Goal: Information Seeking & Learning: Learn about a topic

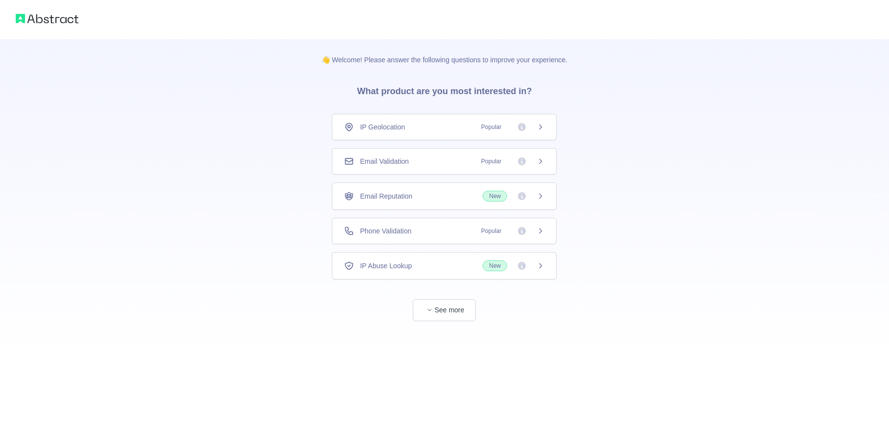
click at [427, 157] on div "Email Validation Popular" at bounding box center [444, 162] width 200 height 10
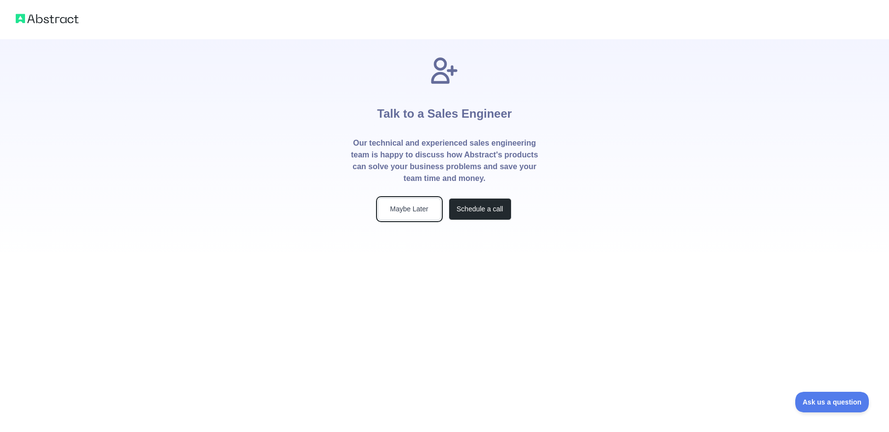
click at [421, 207] on button "Maybe Later" at bounding box center [409, 209] width 63 height 22
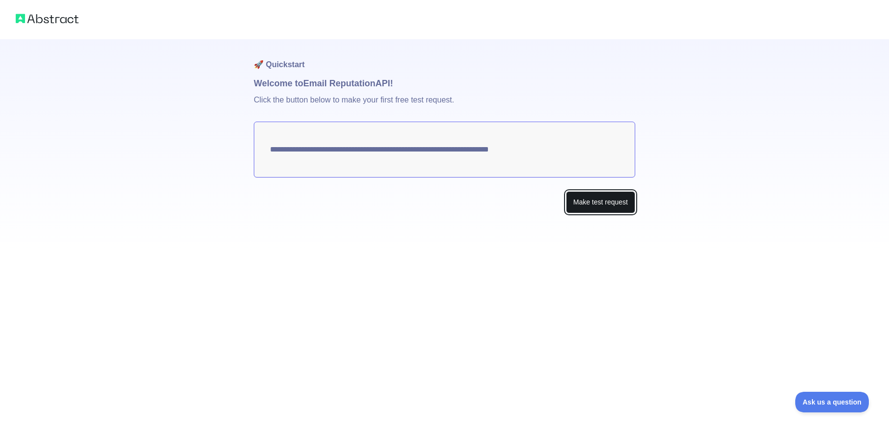
click at [584, 206] on button "Make test request" at bounding box center [600, 202] width 69 height 22
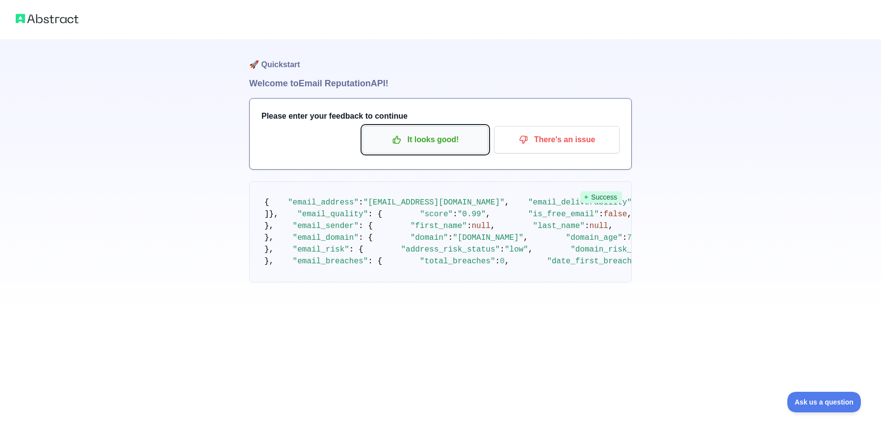
click at [456, 147] on p "It looks good!" at bounding box center [425, 140] width 111 height 17
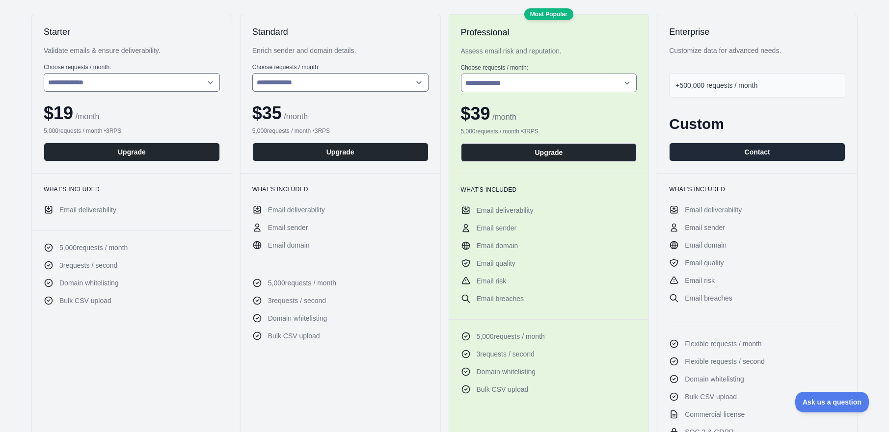
scroll to position [167, 0]
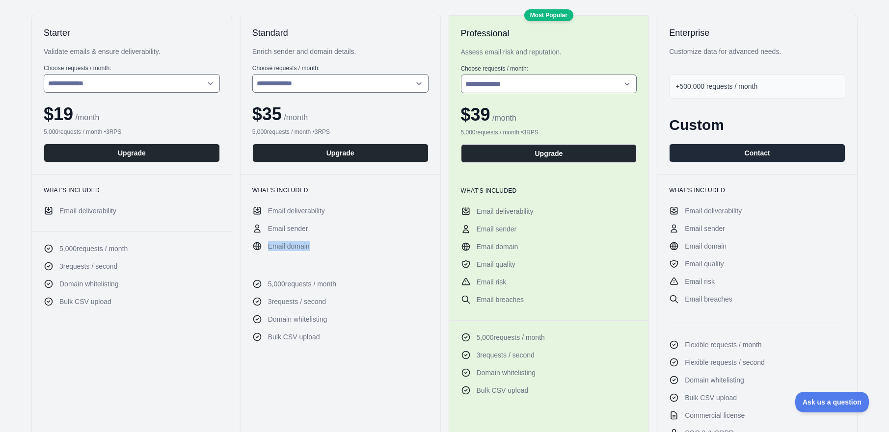
drag, startPoint x: 313, startPoint y: 240, endPoint x: 347, endPoint y: 249, distance: 34.9
click at [318, 247] on ul "Email deliverability Email sender Email domain" at bounding box center [340, 228] width 176 height 45
click at [371, 258] on div "What's included Email deliverability Email sender Email domain" at bounding box center [340, 220] width 200 height 93
click at [145, 80] on select "**********" at bounding box center [132, 83] width 176 height 19
click at [44, 74] on select "**********" at bounding box center [132, 83] width 176 height 19
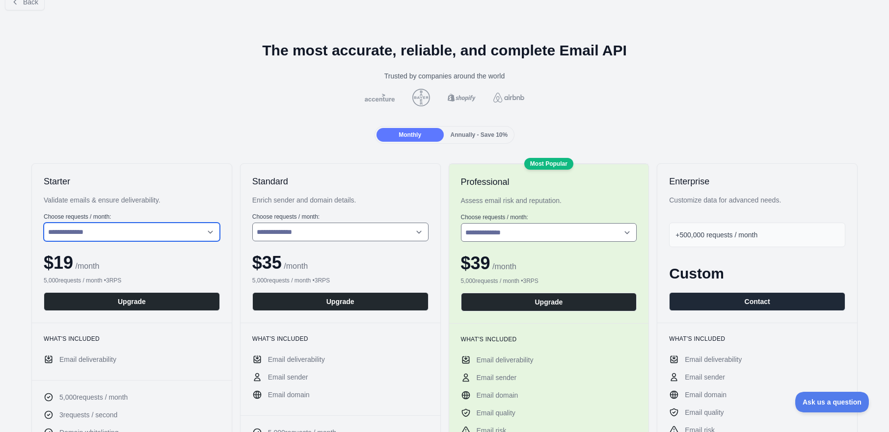
scroll to position [0, 0]
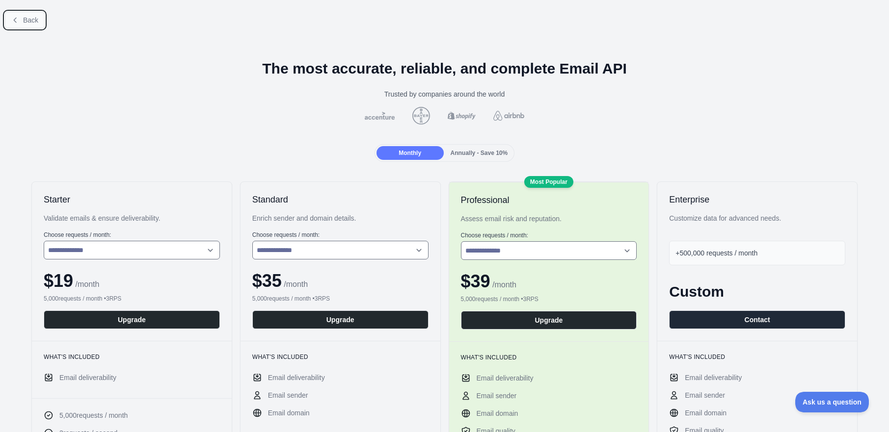
click at [24, 17] on span "Back" at bounding box center [30, 20] width 15 height 8
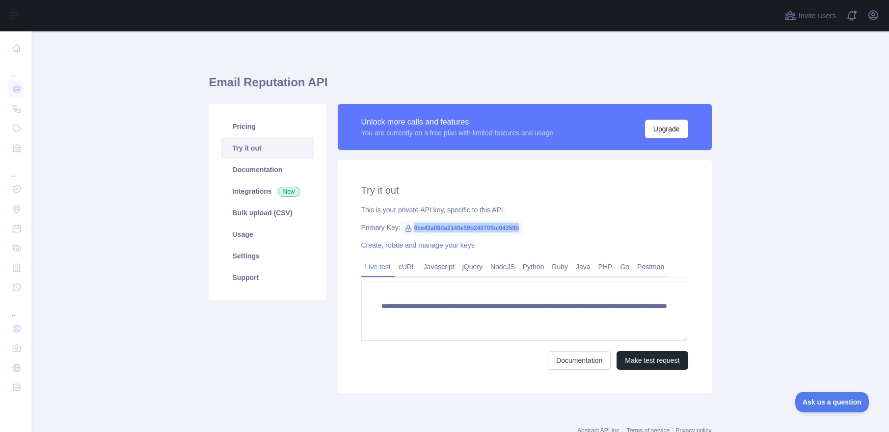
drag, startPoint x: 531, startPoint y: 228, endPoint x: 412, endPoint y: 225, distance: 119.3
click at [412, 225] on span "6ce43a08da2140e59b24070fbc04359b" at bounding box center [462, 228] width 123 height 15
copy span "6ce43a08da2140e59b24070fbc04359b"
click at [783, 175] on main "**********" at bounding box center [459, 231] width 857 height 401
